Goal: Information Seeking & Learning: Learn about a topic

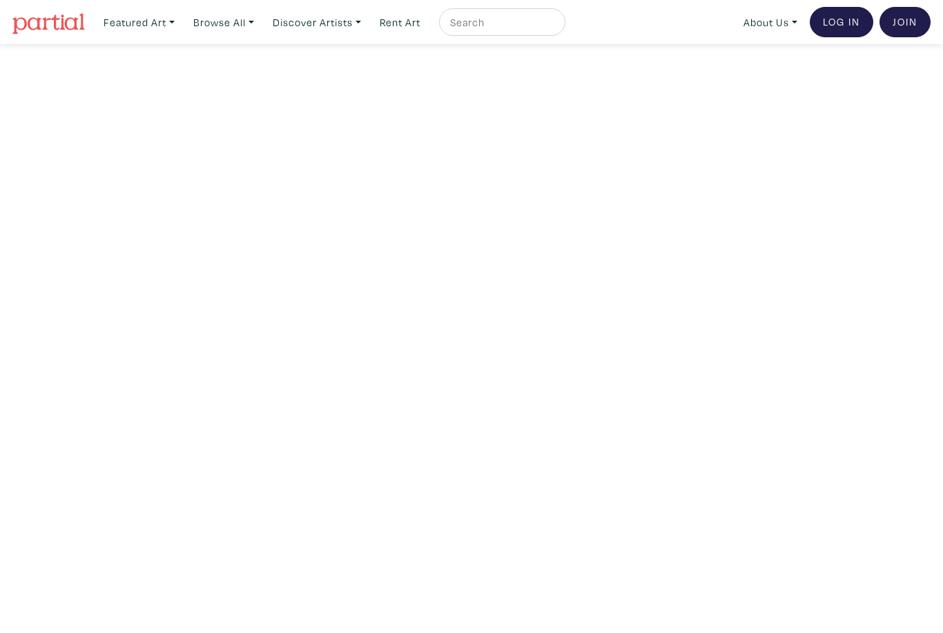
click at [517, 19] on input "text" at bounding box center [501, 22] width 104 height 17
type input "Sh"
click at [181, 18] on link "Discover Artists" at bounding box center [139, 22] width 84 height 28
click at [349, 117] on link "OCAD U Showcase" at bounding box center [336, 123] width 113 height 12
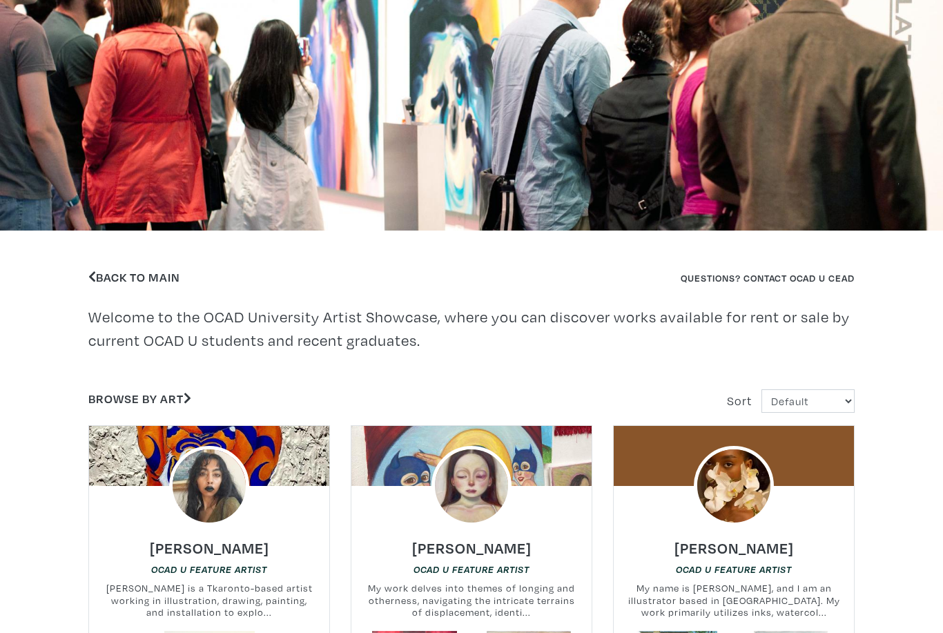
scroll to position [296, 0]
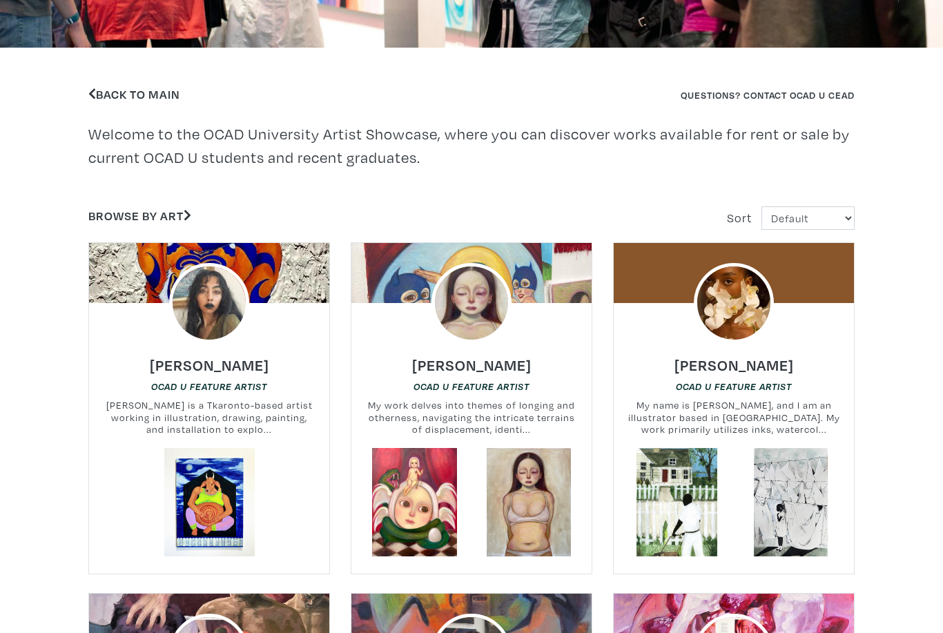
click at [748, 338] on img at bounding box center [734, 303] width 80 height 80
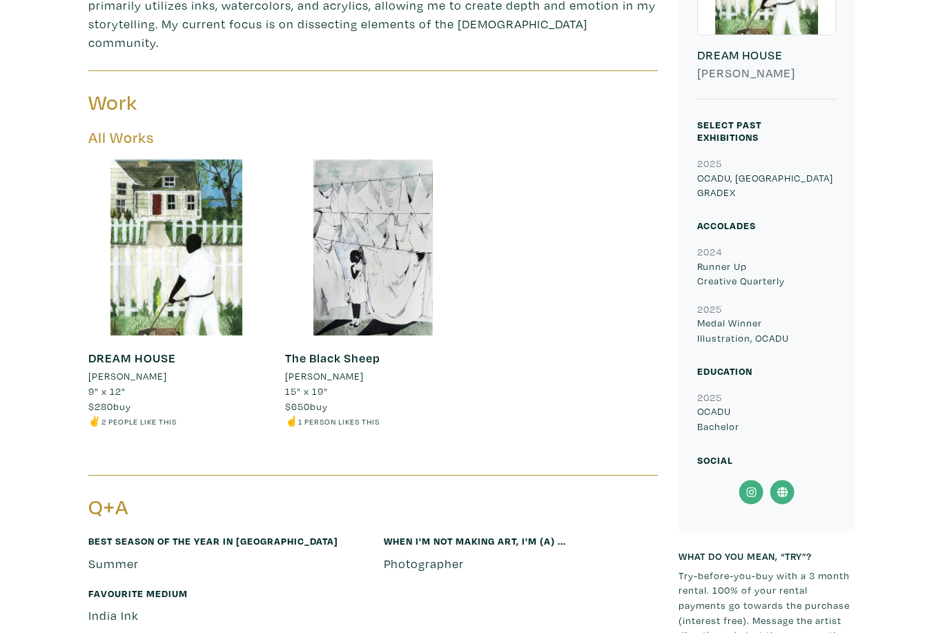
scroll to position [459, 0]
click at [154, 198] on div at bounding box center [176, 248] width 176 height 176
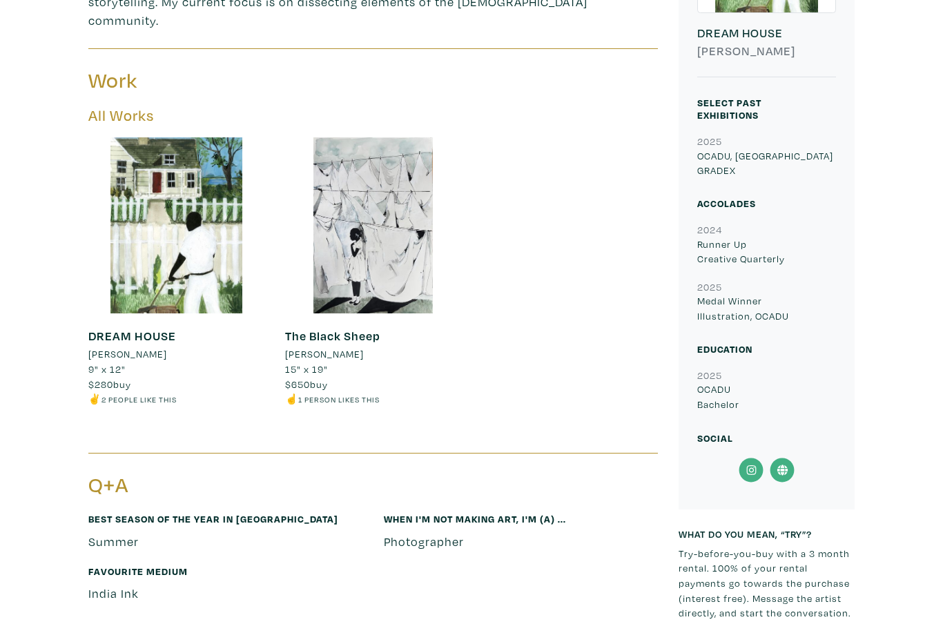
click at [357, 210] on div at bounding box center [373, 225] width 176 height 176
click at [157, 183] on div at bounding box center [176, 225] width 176 height 176
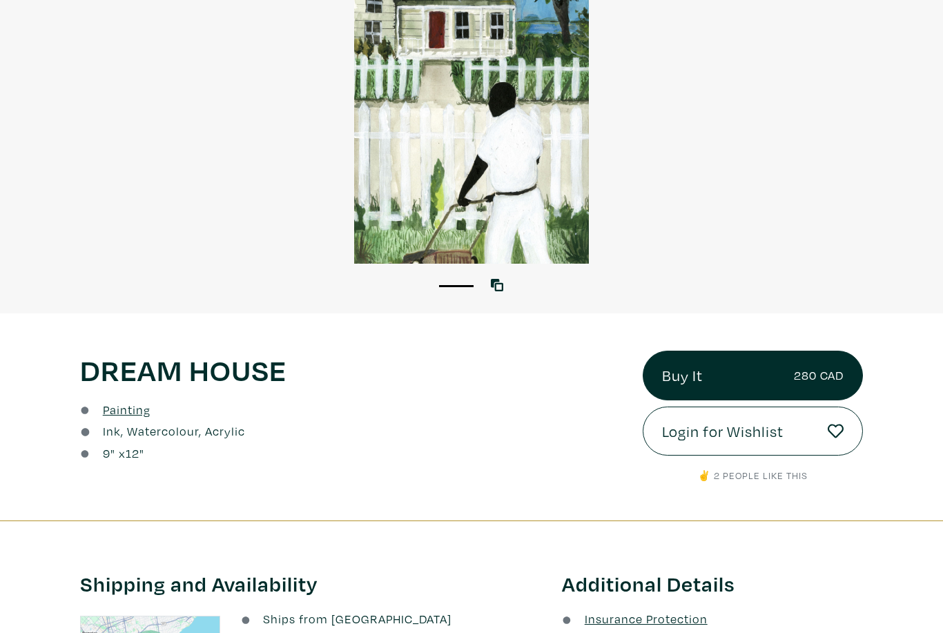
scroll to position [167, 0]
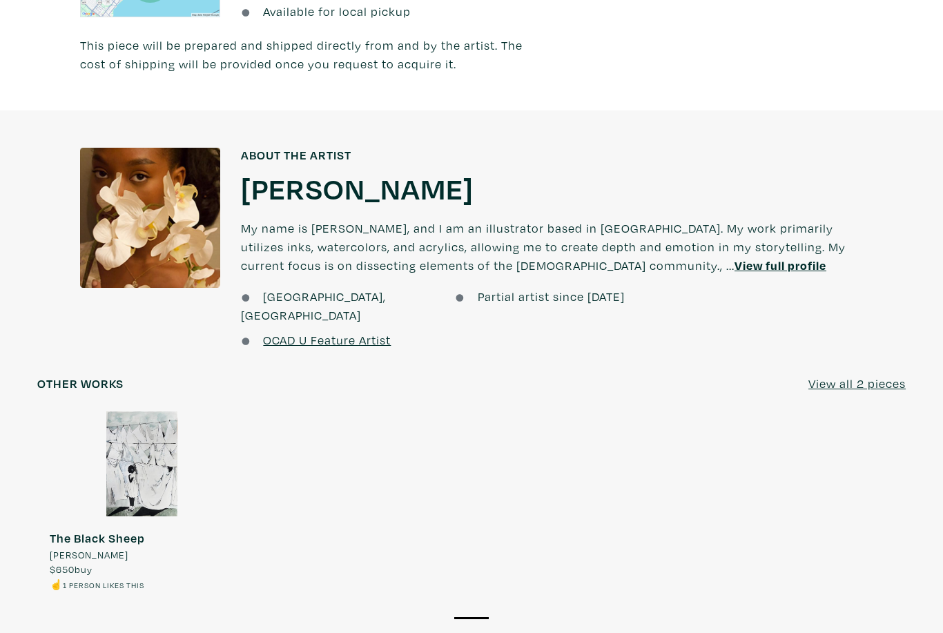
scroll to position [839, 0]
click at [735, 258] on u "View full profile" at bounding box center [781, 266] width 92 height 16
